Goal: Task Accomplishment & Management: Complete application form

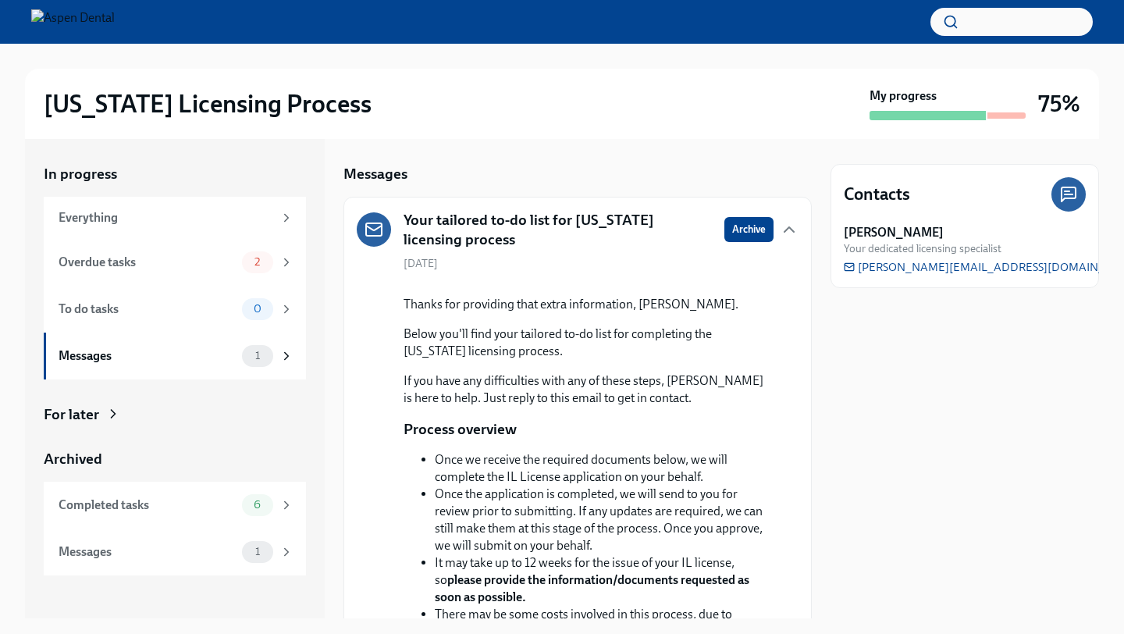
scroll to position [317, 0]
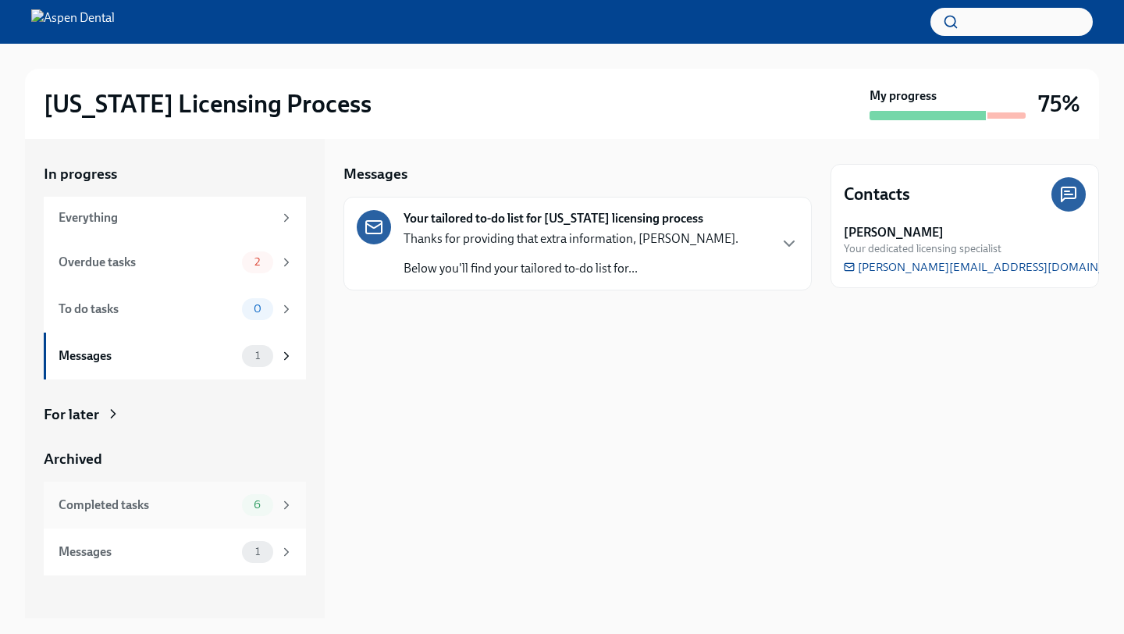
click at [137, 524] on div "Completed tasks 6" at bounding box center [175, 504] width 262 height 47
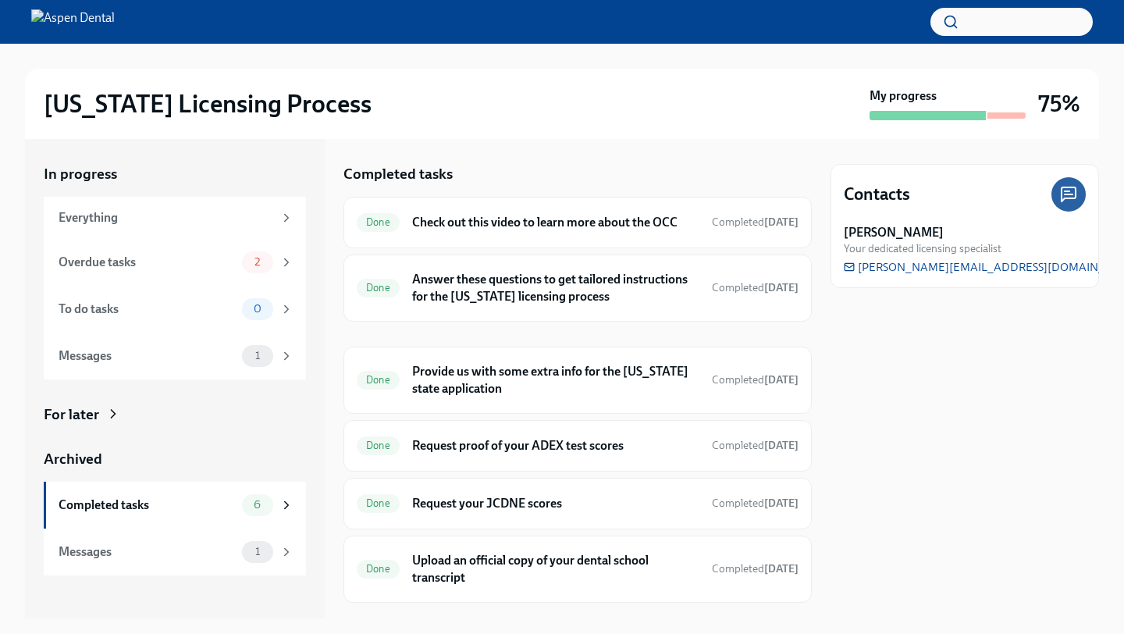
scroll to position [34, 0]
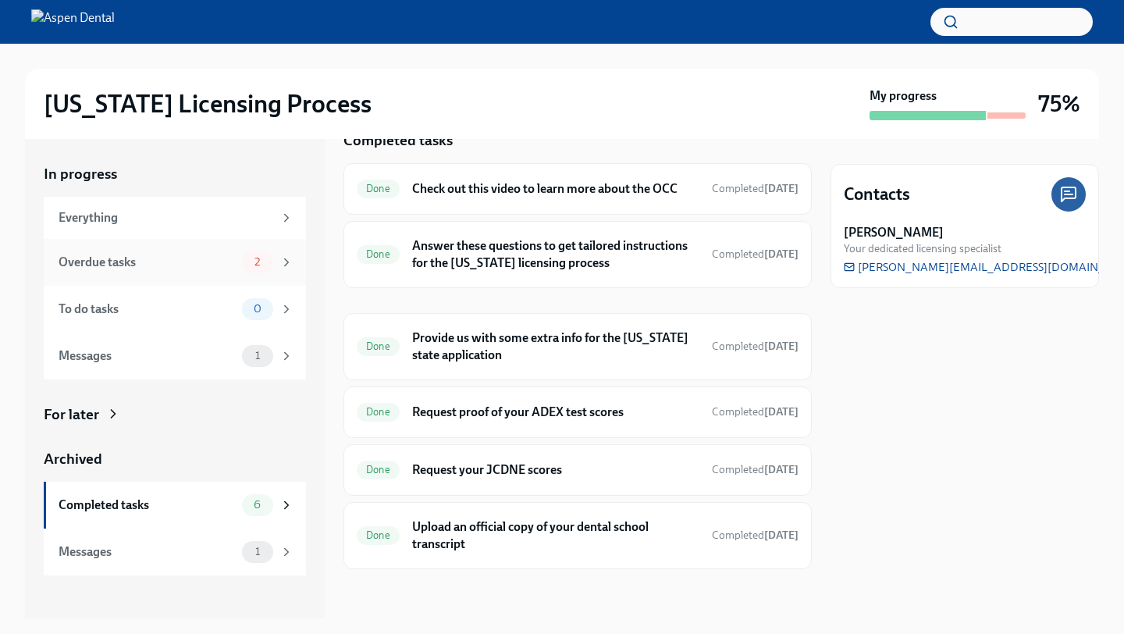
click at [164, 266] on div "Overdue tasks" at bounding box center [147, 262] width 177 height 17
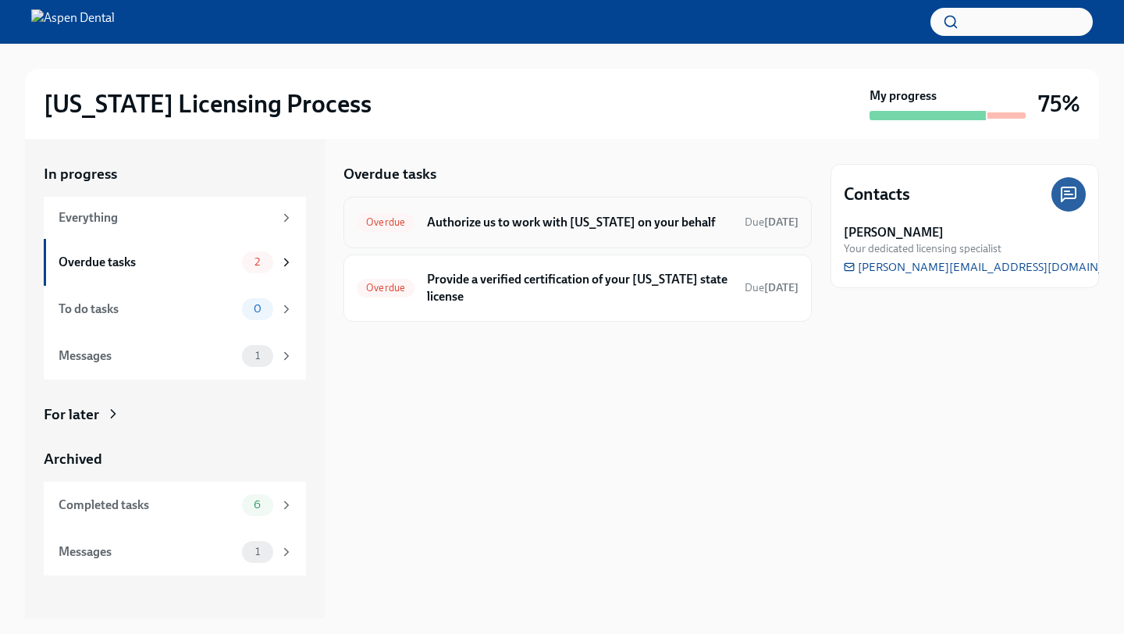
click at [681, 219] on h6 "Authorize us to work with Illinois on your behalf" at bounding box center [579, 222] width 305 height 17
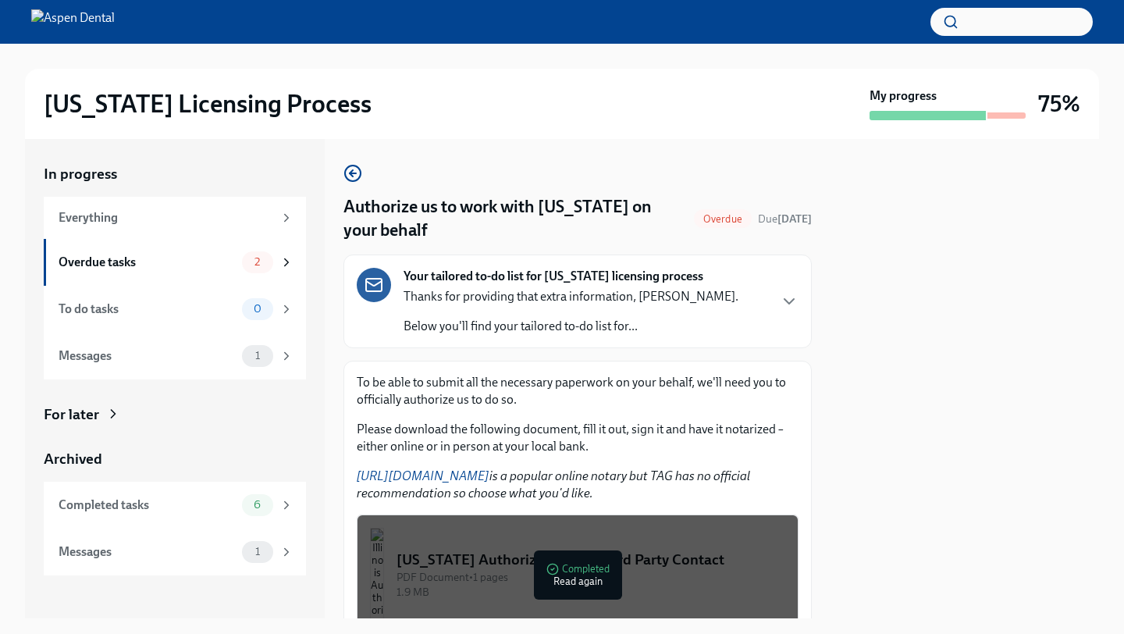
scroll to position [173, 0]
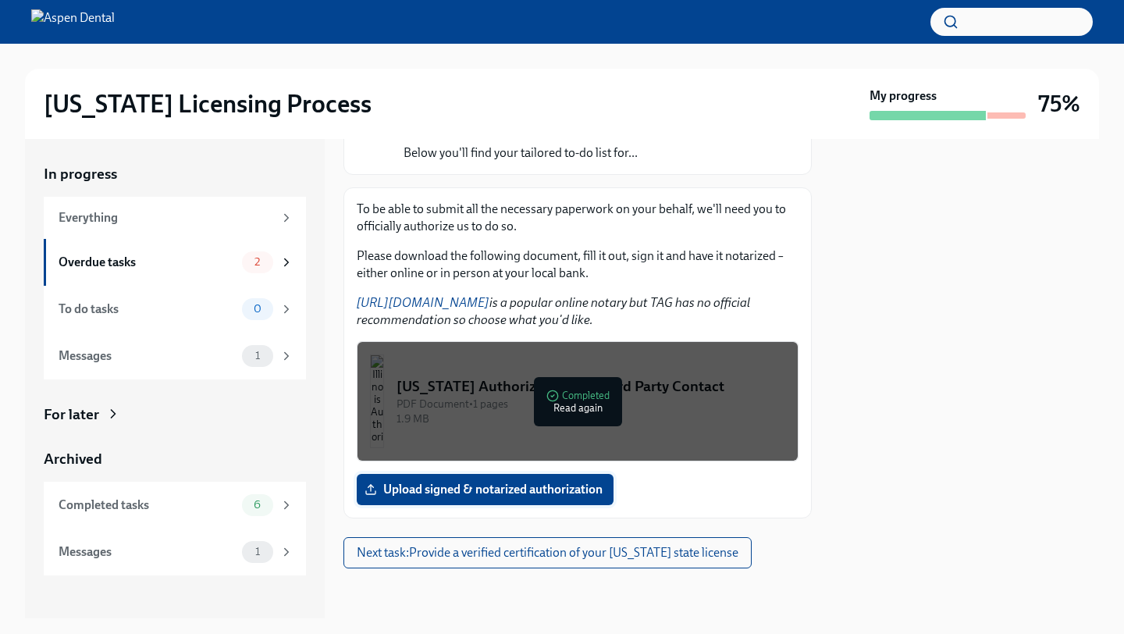
click at [559, 482] on span "Upload signed & notarized authorization" at bounding box center [484, 489] width 235 height 16
click at [0, 0] on input "Upload signed & notarized authorization" at bounding box center [0, 0] width 0 height 0
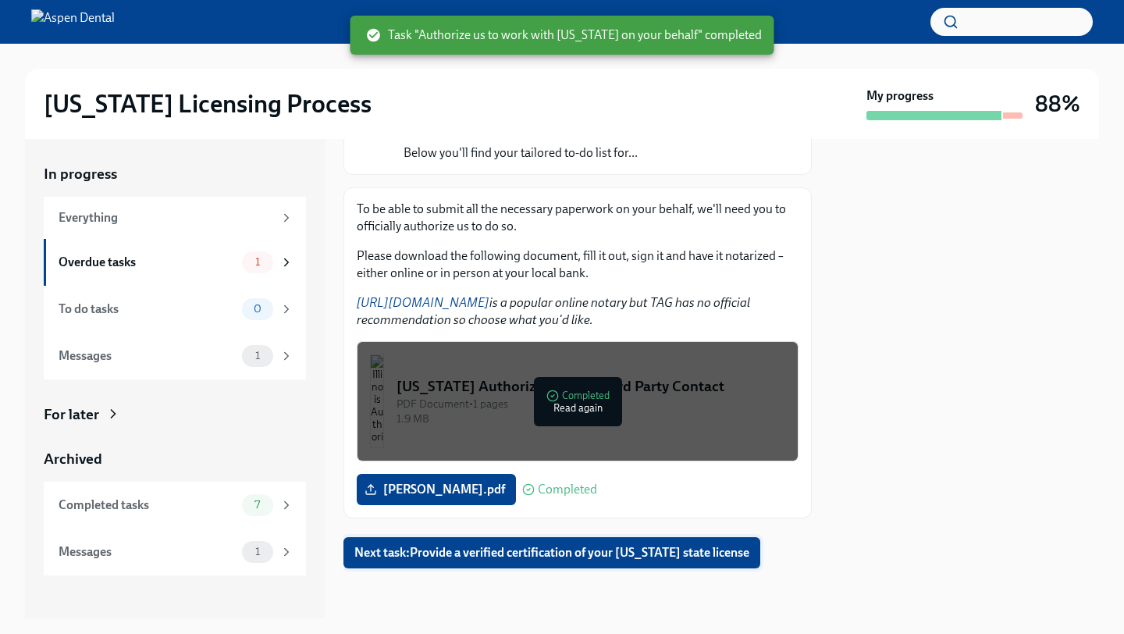
click at [708, 545] on span "Next task : Provide a verified certification of your Georgia state license" at bounding box center [551, 553] width 395 height 16
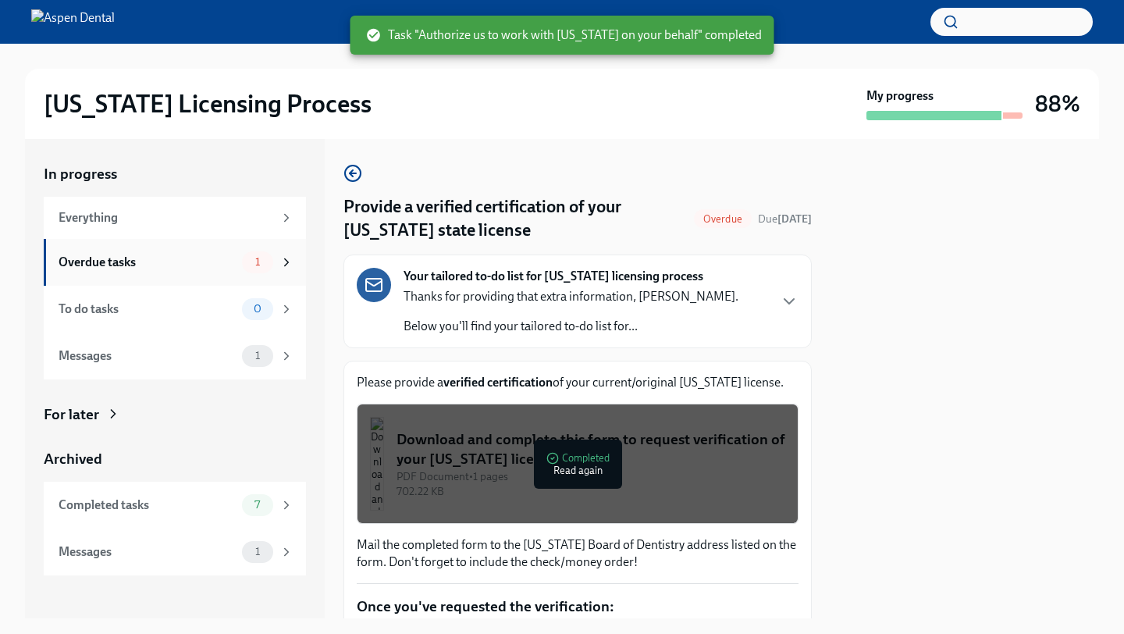
click at [216, 270] on div "Overdue tasks" at bounding box center [147, 262] width 177 height 17
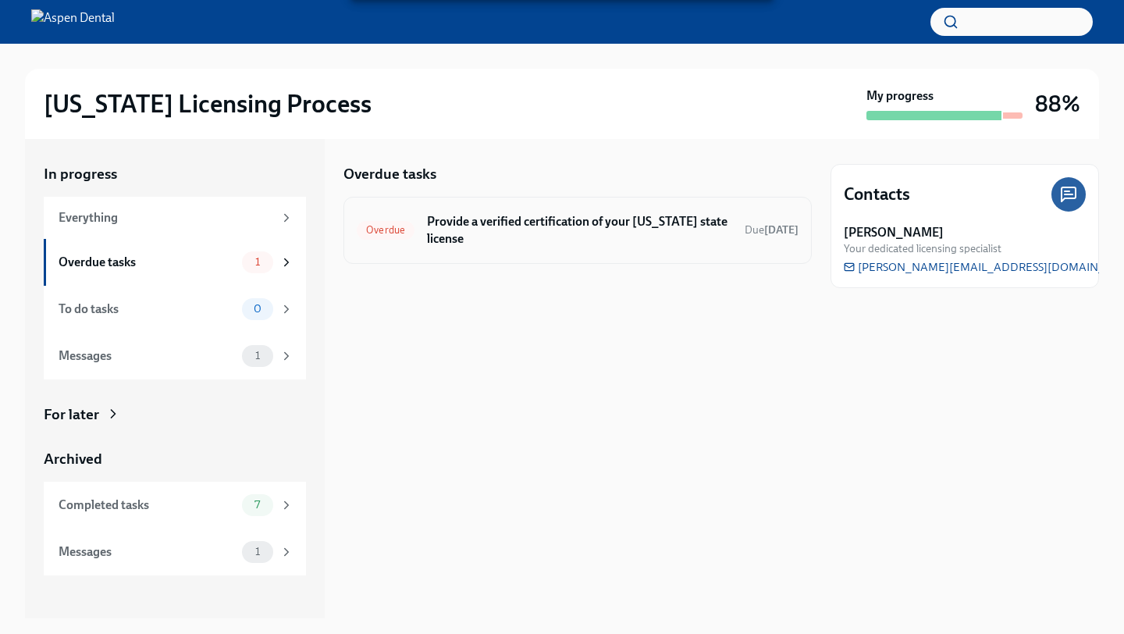
click at [519, 245] on h6 "Provide a verified certification of your Georgia state license" at bounding box center [579, 230] width 305 height 34
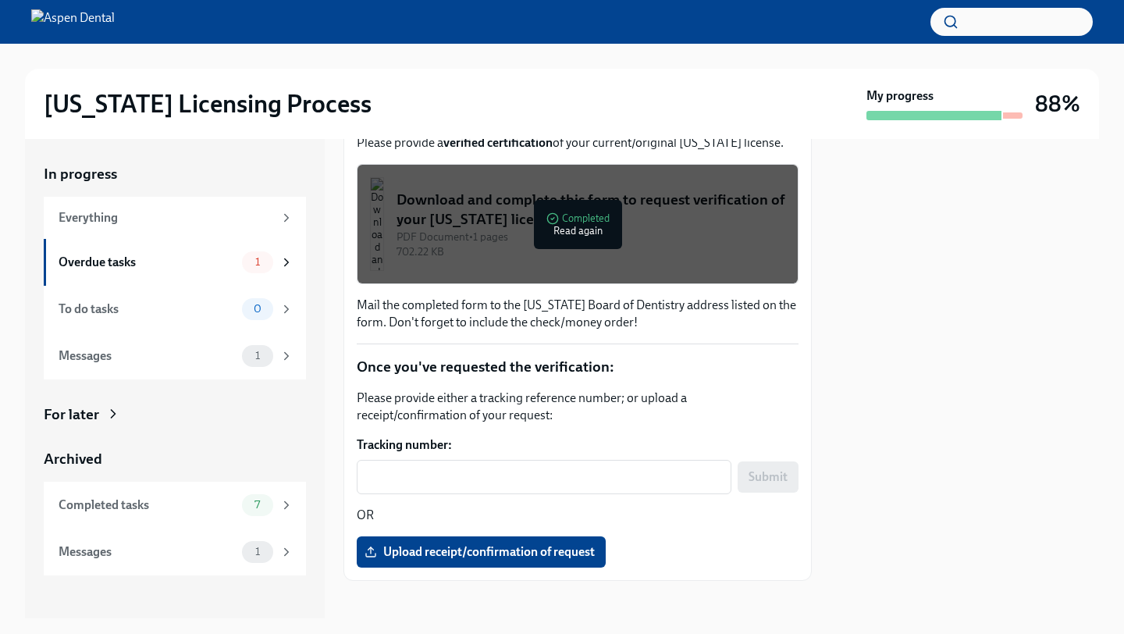
scroll to position [243, 0]
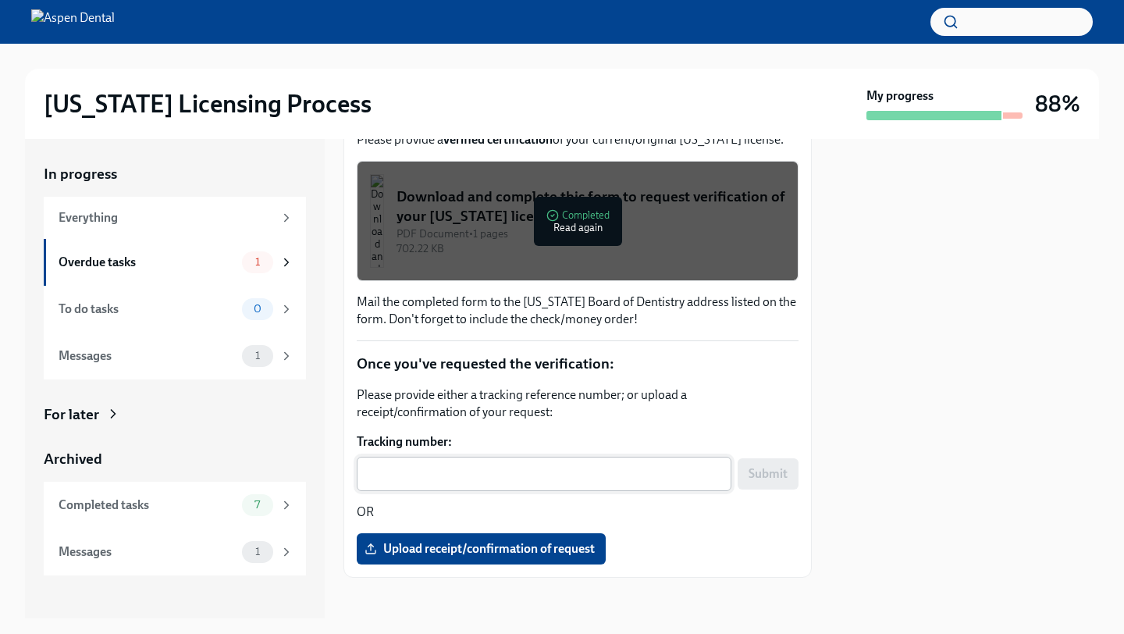
click at [499, 474] on textarea "Tracking number:" at bounding box center [544, 473] width 356 height 19
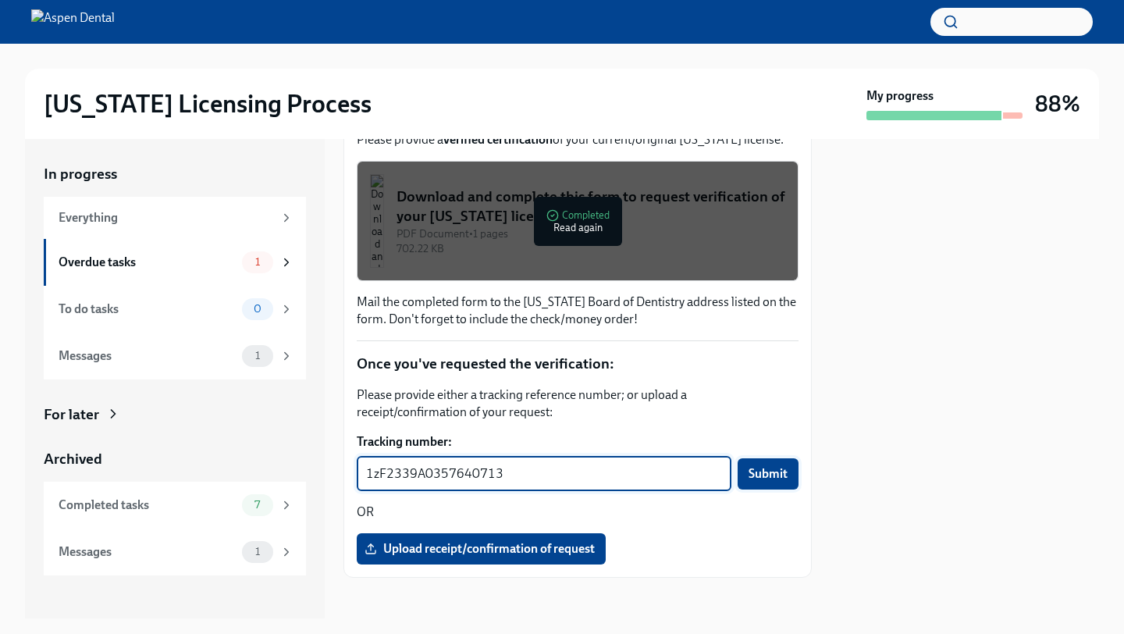
type textarea "1zF2339A0357640713"
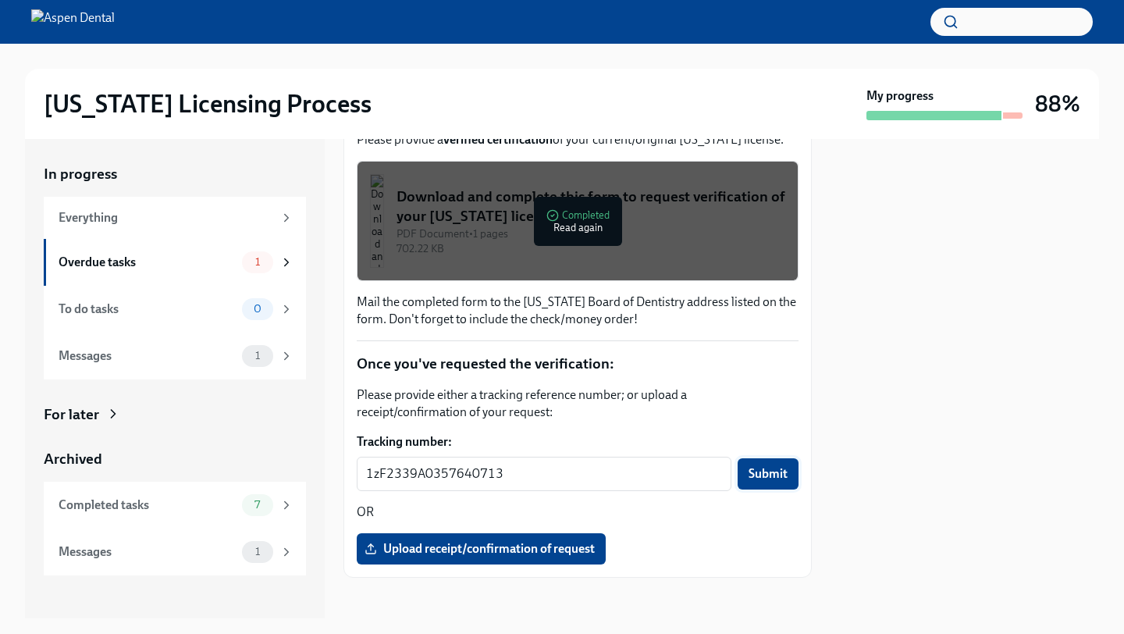
click at [751, 484] on button "Submit" at bounding box center [767, 473] width 61 height 31
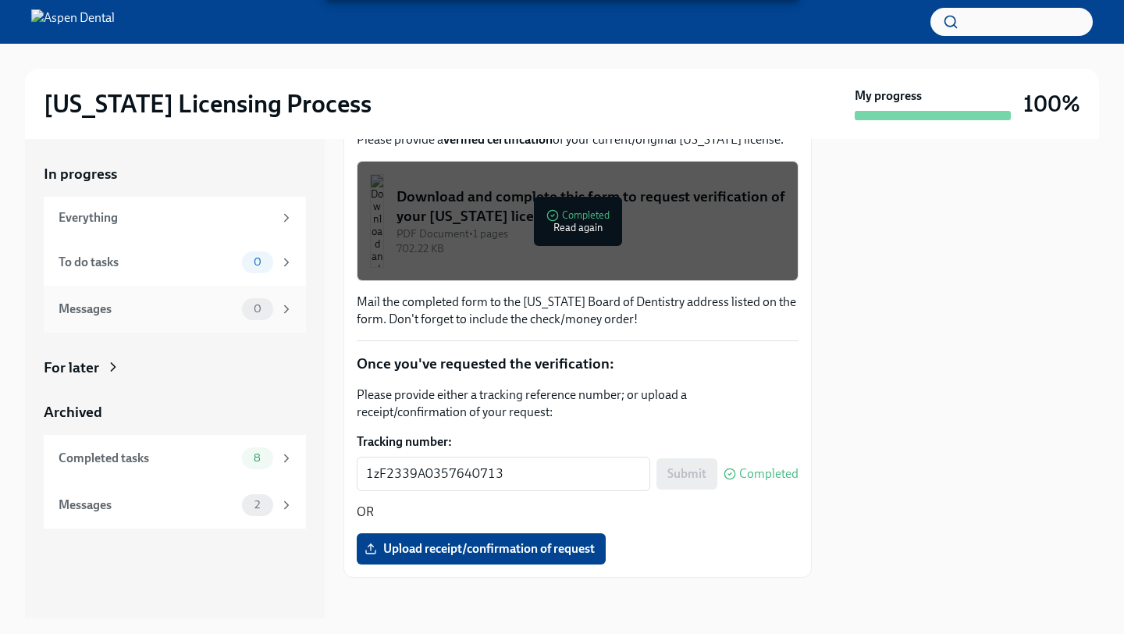
click at [241, 286] on div "Messages 0" at bounding box center [175, 309] width 262 height 47
